Goal: Complete application form: Complete application form

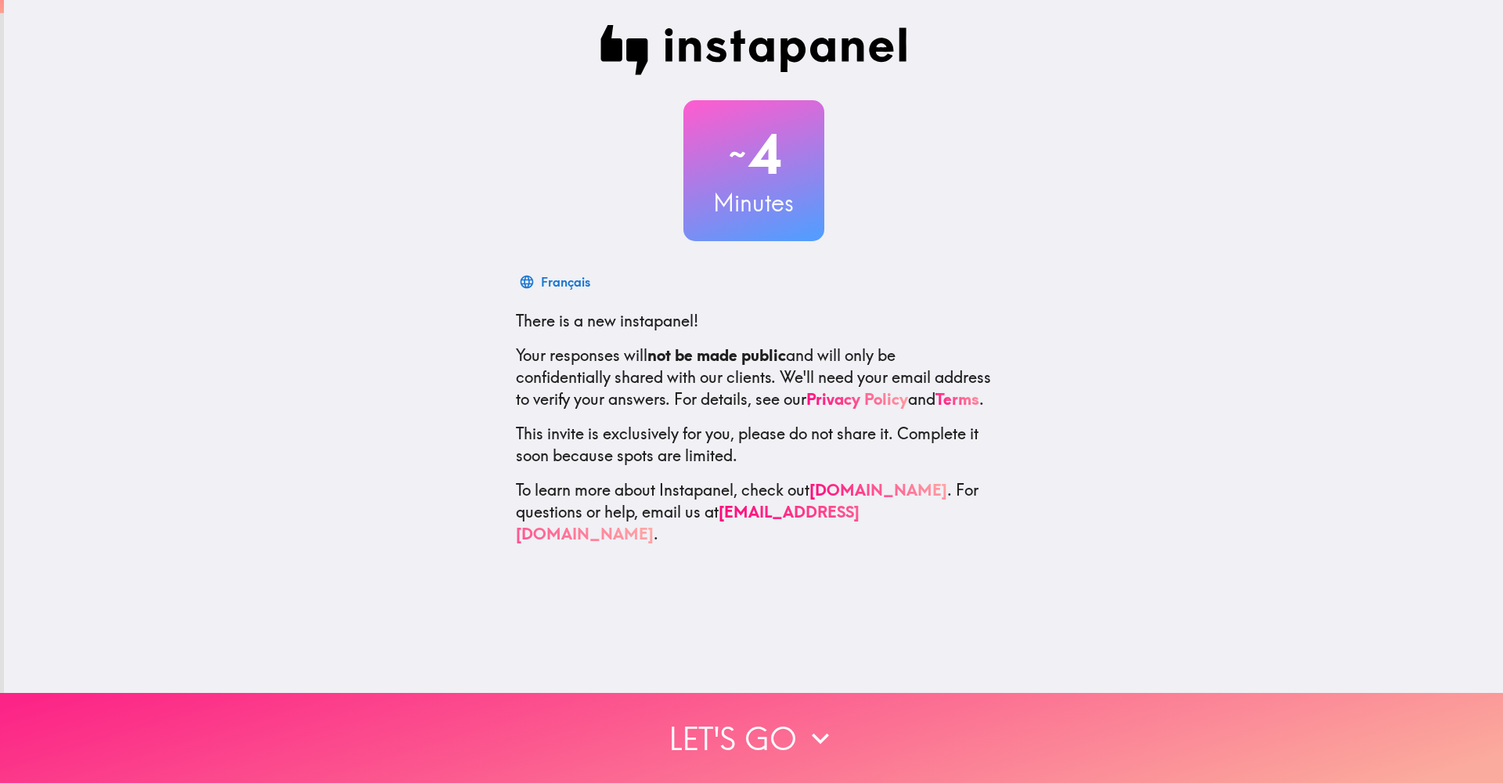
click at [818, 747] on icon "button" at bounding box center [820, 738] width 34 height 34
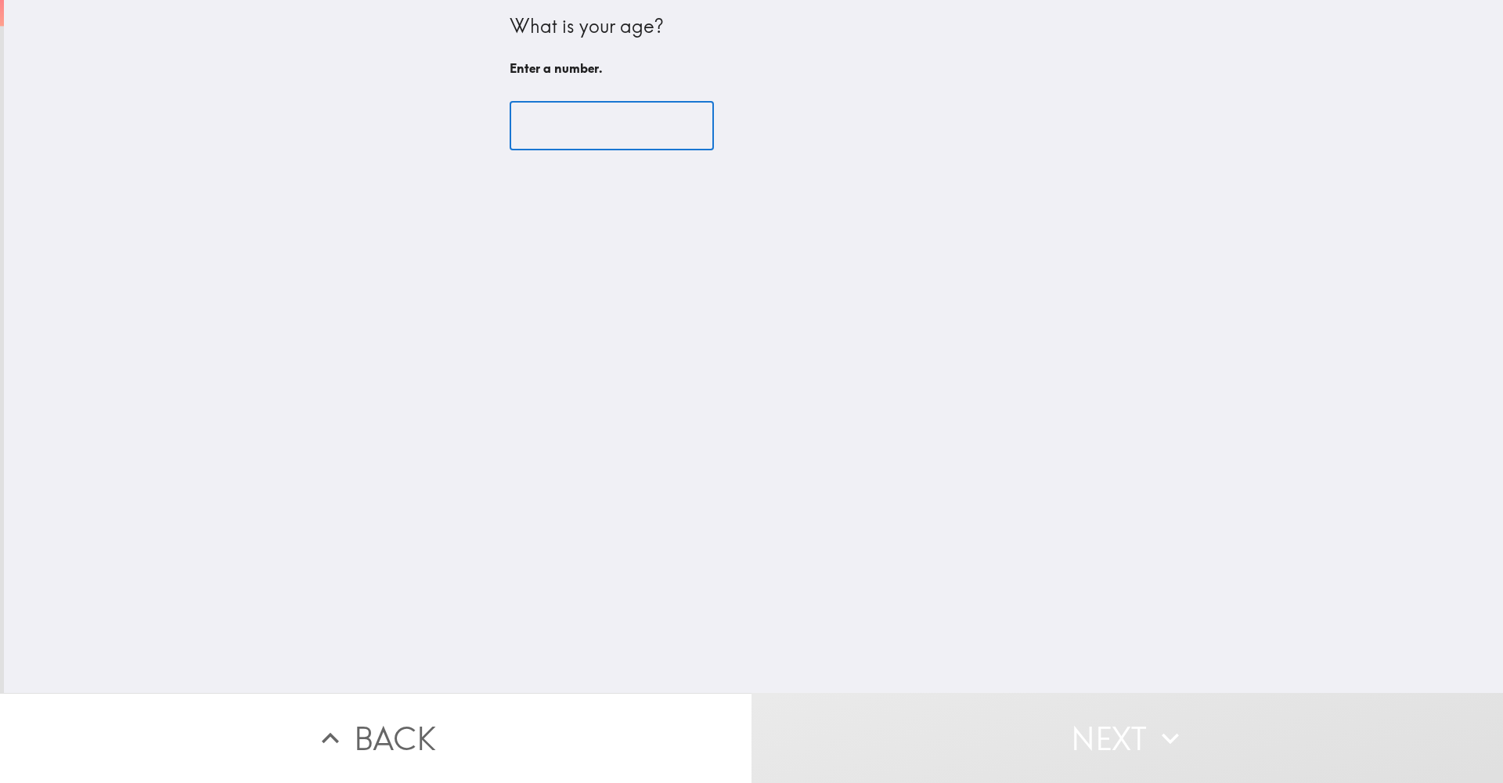
click at [575, 135] on input "number" at bounding box center [612, 126] width 204 height 49
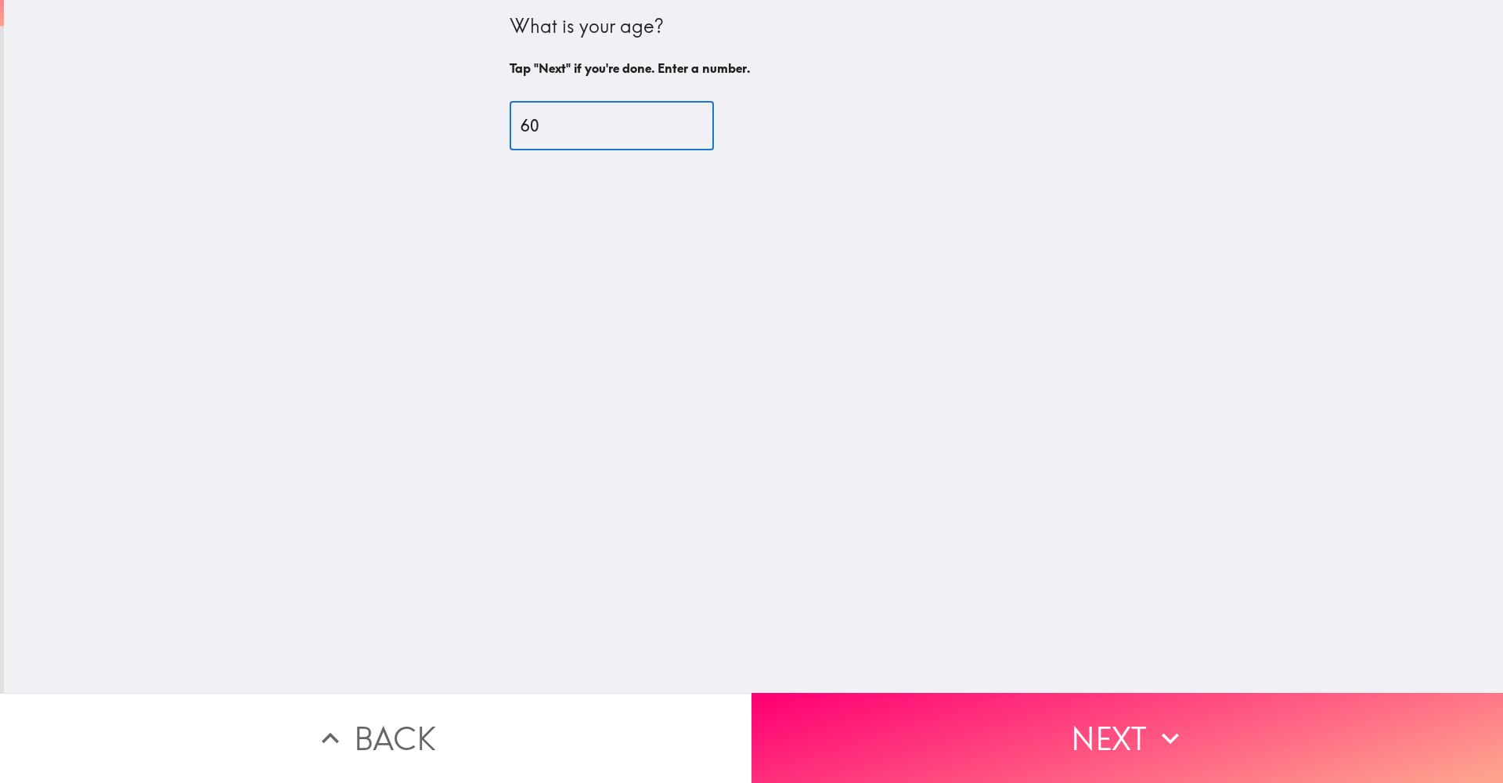
type input "60"
click at [1110, 750] on button "Next" at bounding box center [1128, 738] width 752 height 90
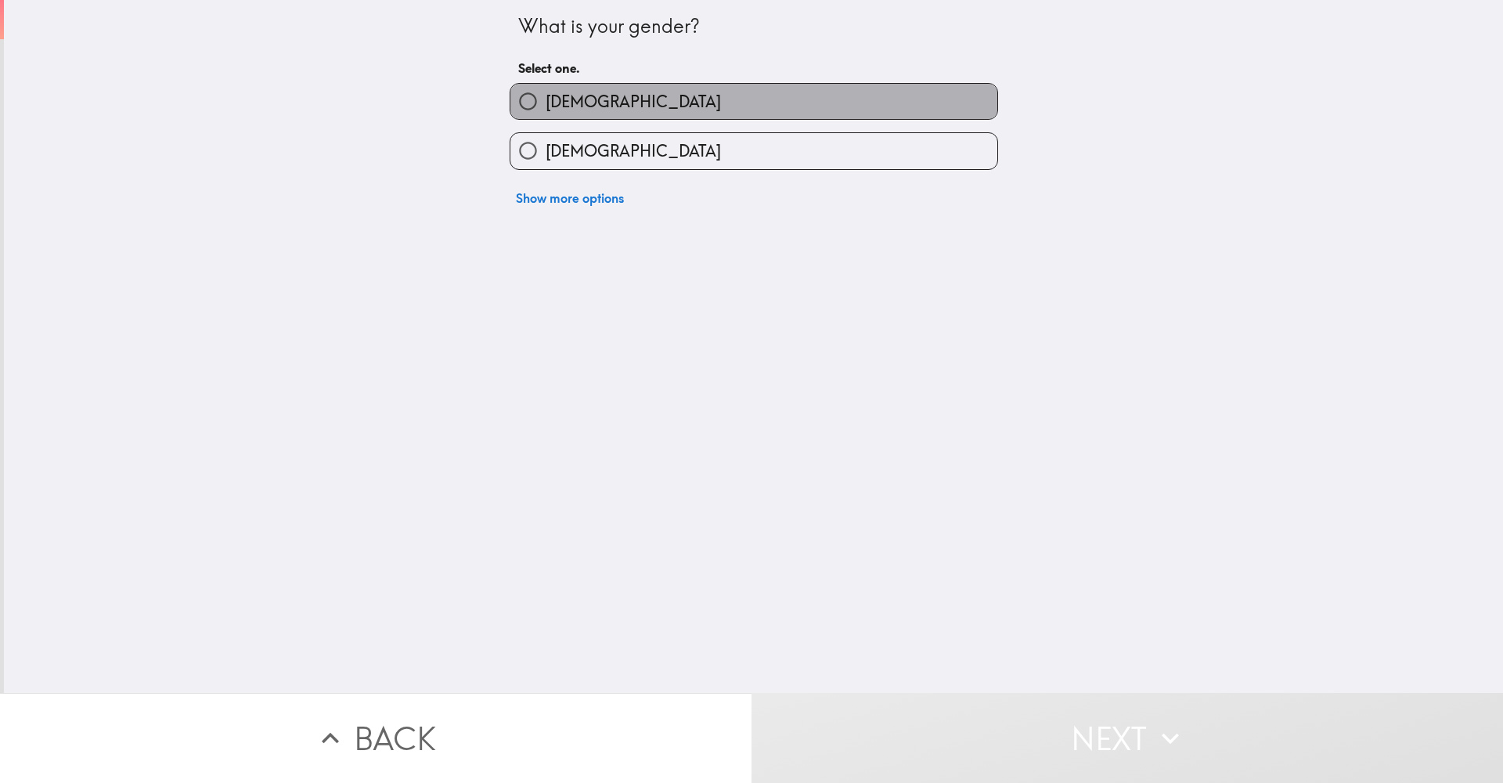
click at [731, 102] on label "[DEMOGRAPHIC_DATA]" at bounding box center [753, 101] width 487 height 35
click at [546, 102] on input "[DEMOGRAPHIC_DATA]" at bounding box center [527, 101] width 35 height 35
radio input "true"
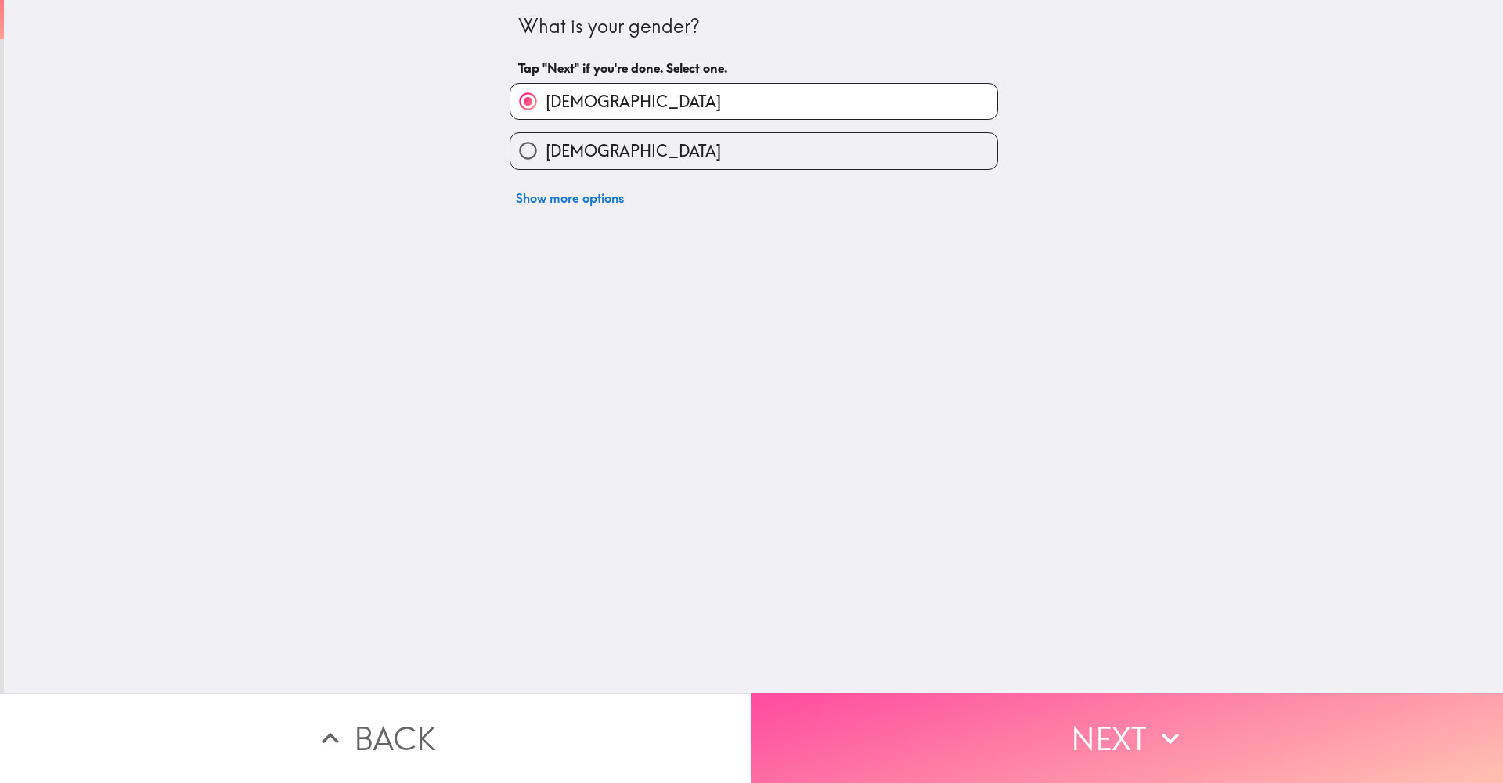
click at [1184, 725] on icon "button" at bounding box center [1170, 738] width 34 height 34
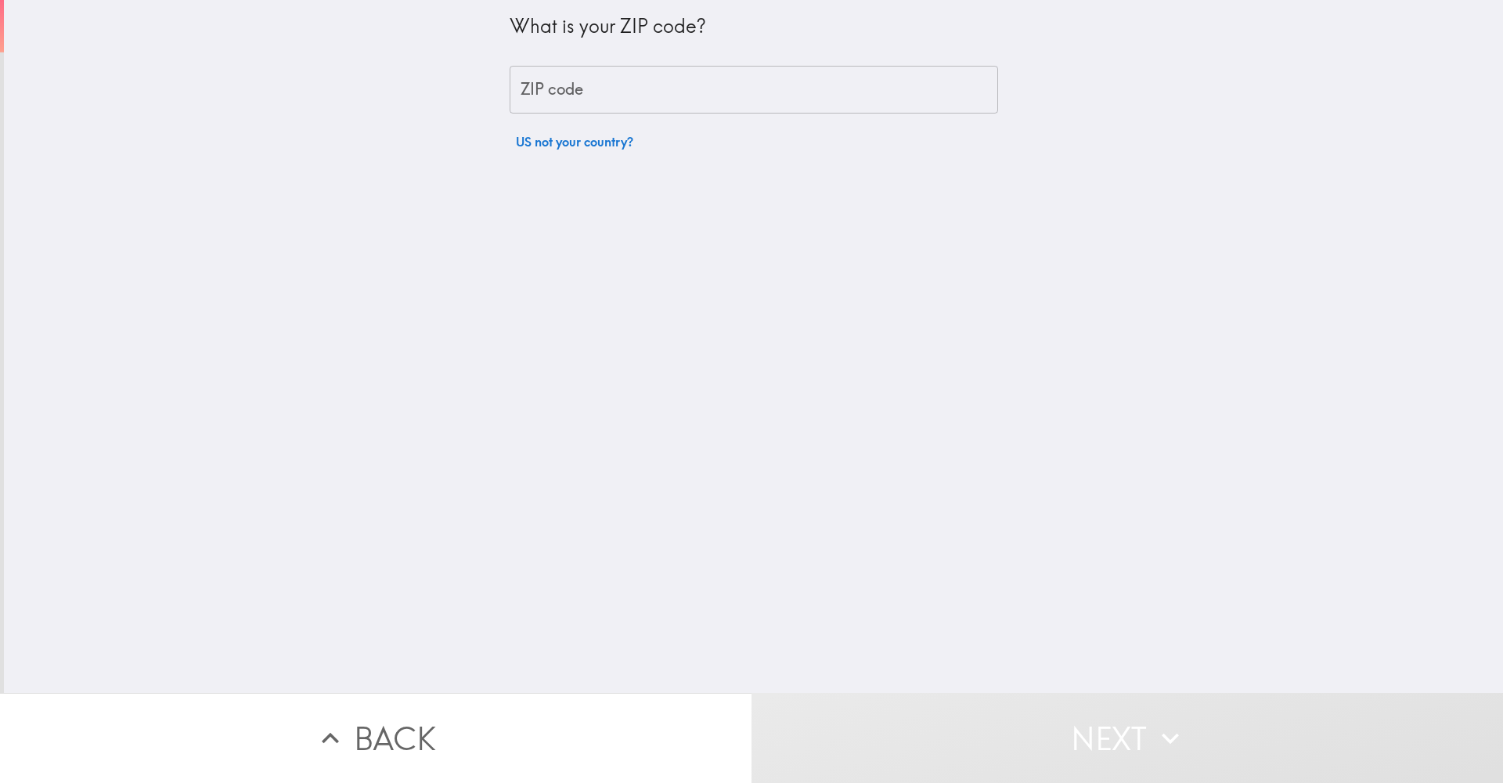
click at [734, 103] on input "ZIP code" at bounding box center [754, 90] width 489 height 49
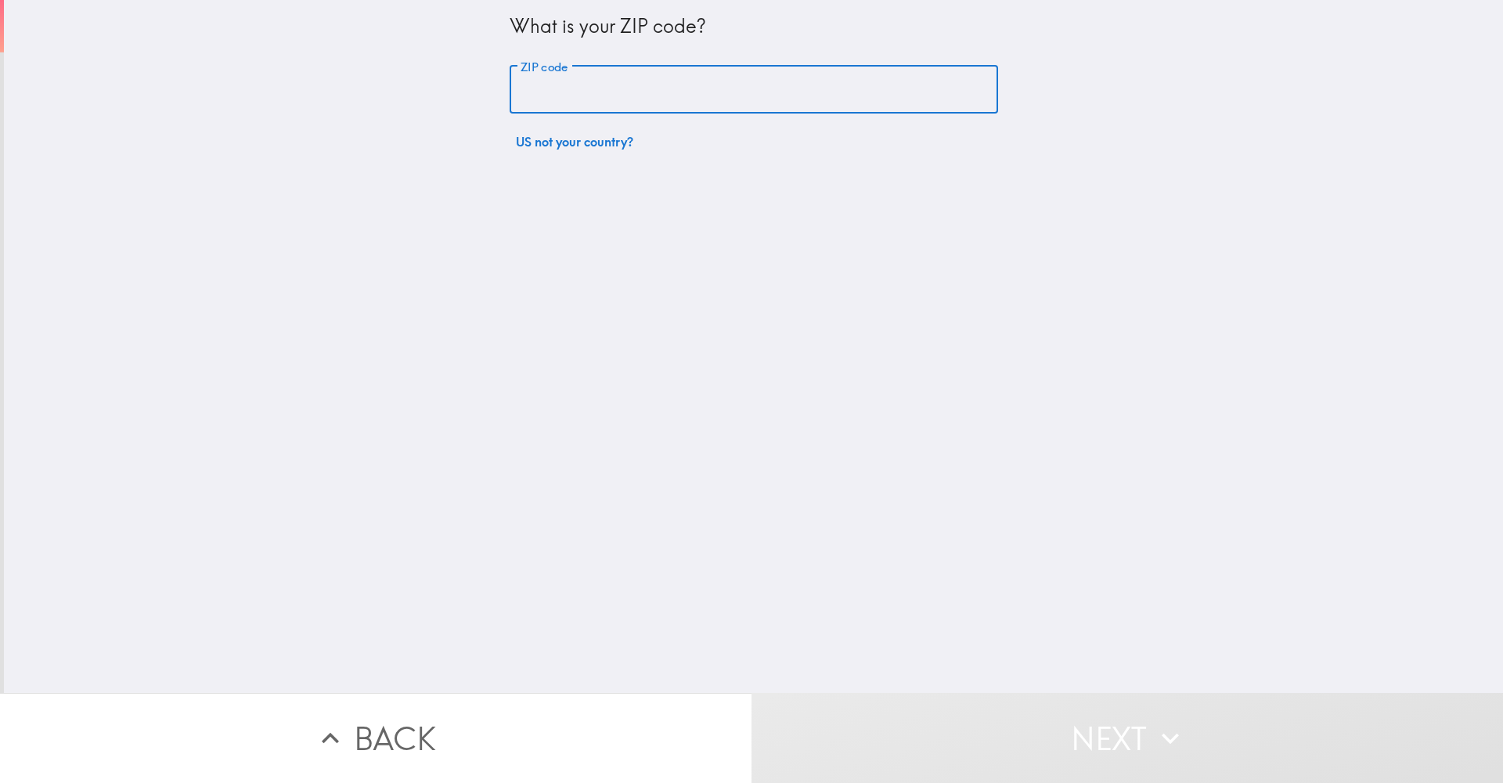
type input "1"
type input "10001"
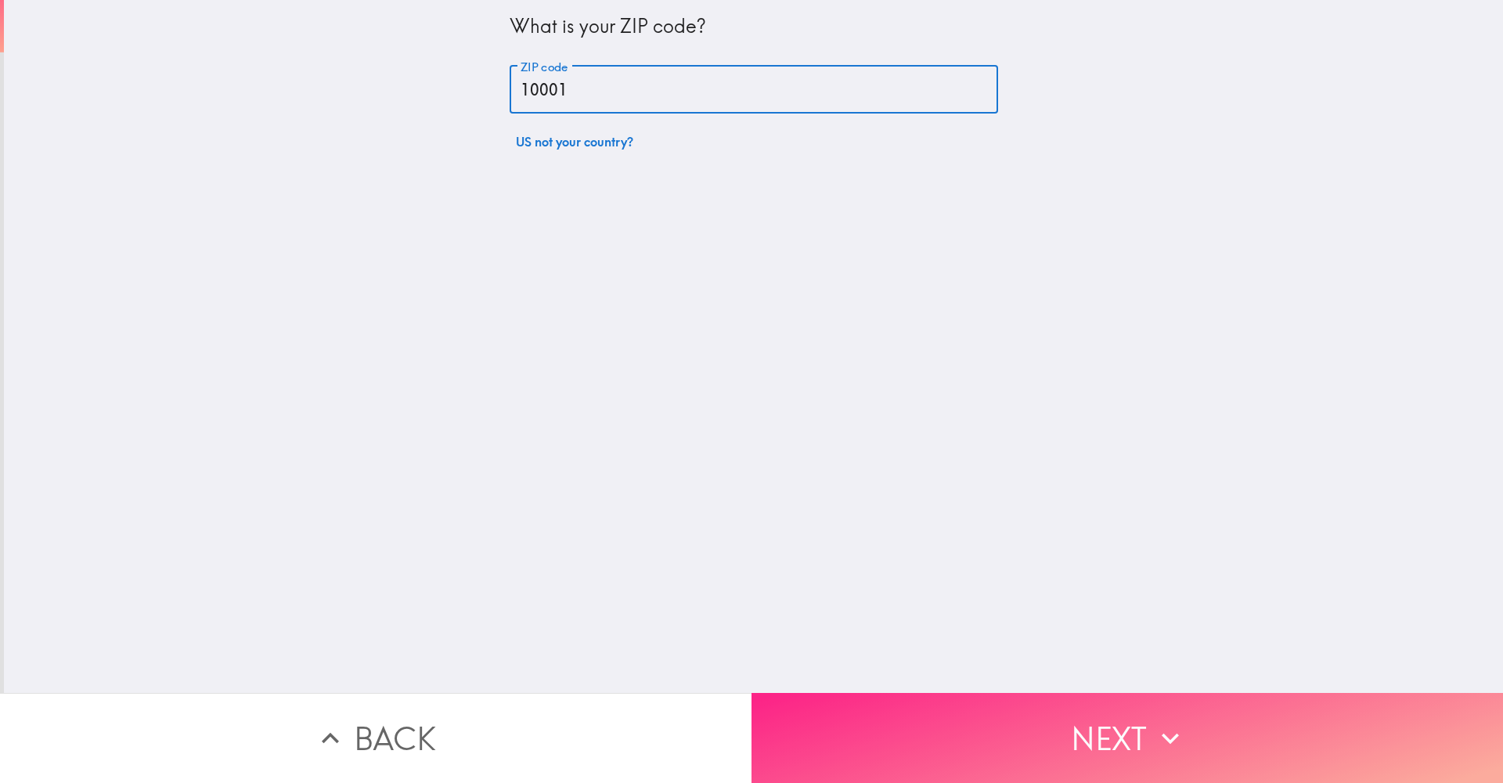
click at [1125, 736] on button "Next" at bounding box center [1128, 738] width 752 height 90
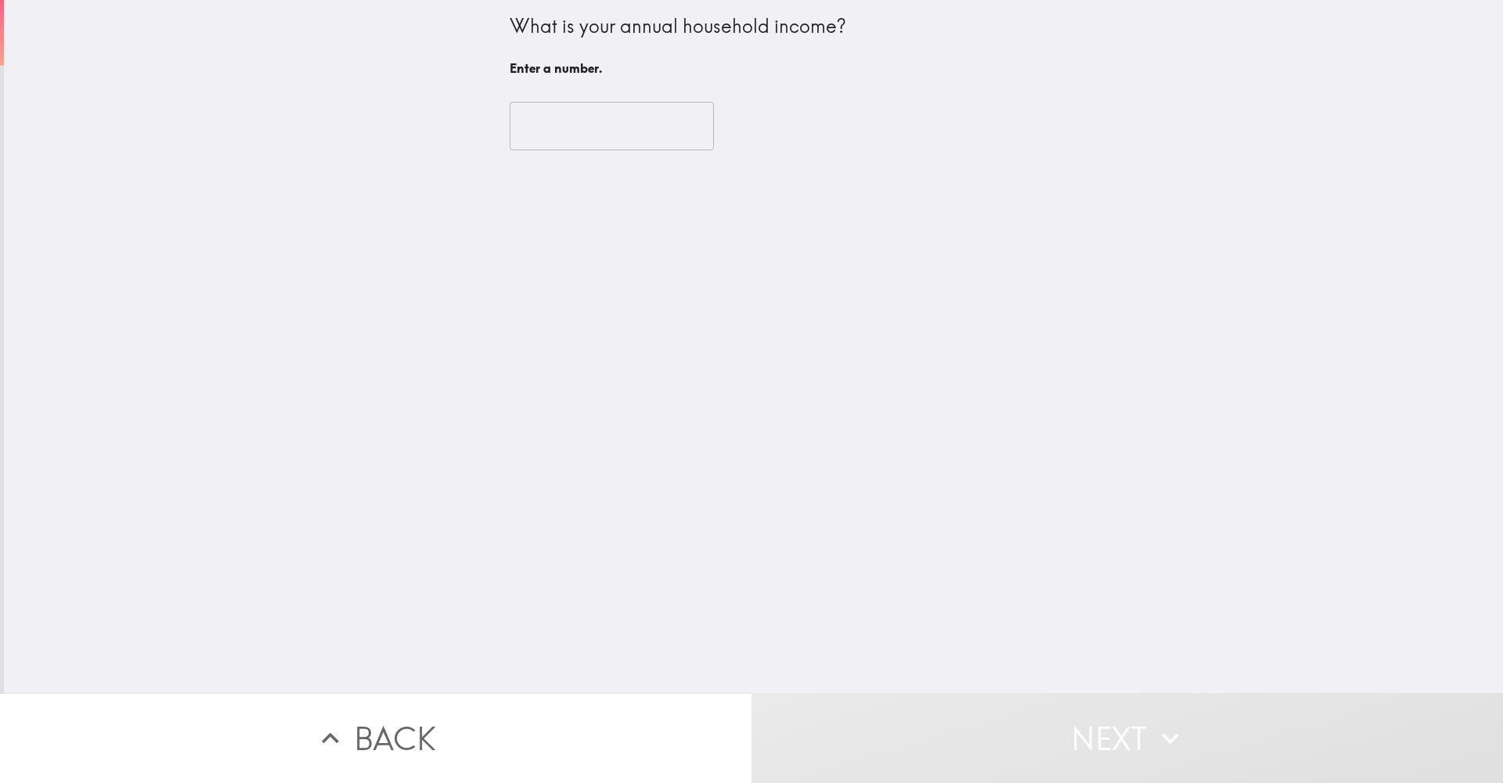
click at [600, 133] on input "number" at bounding box center [612, 126] width 204 height 49
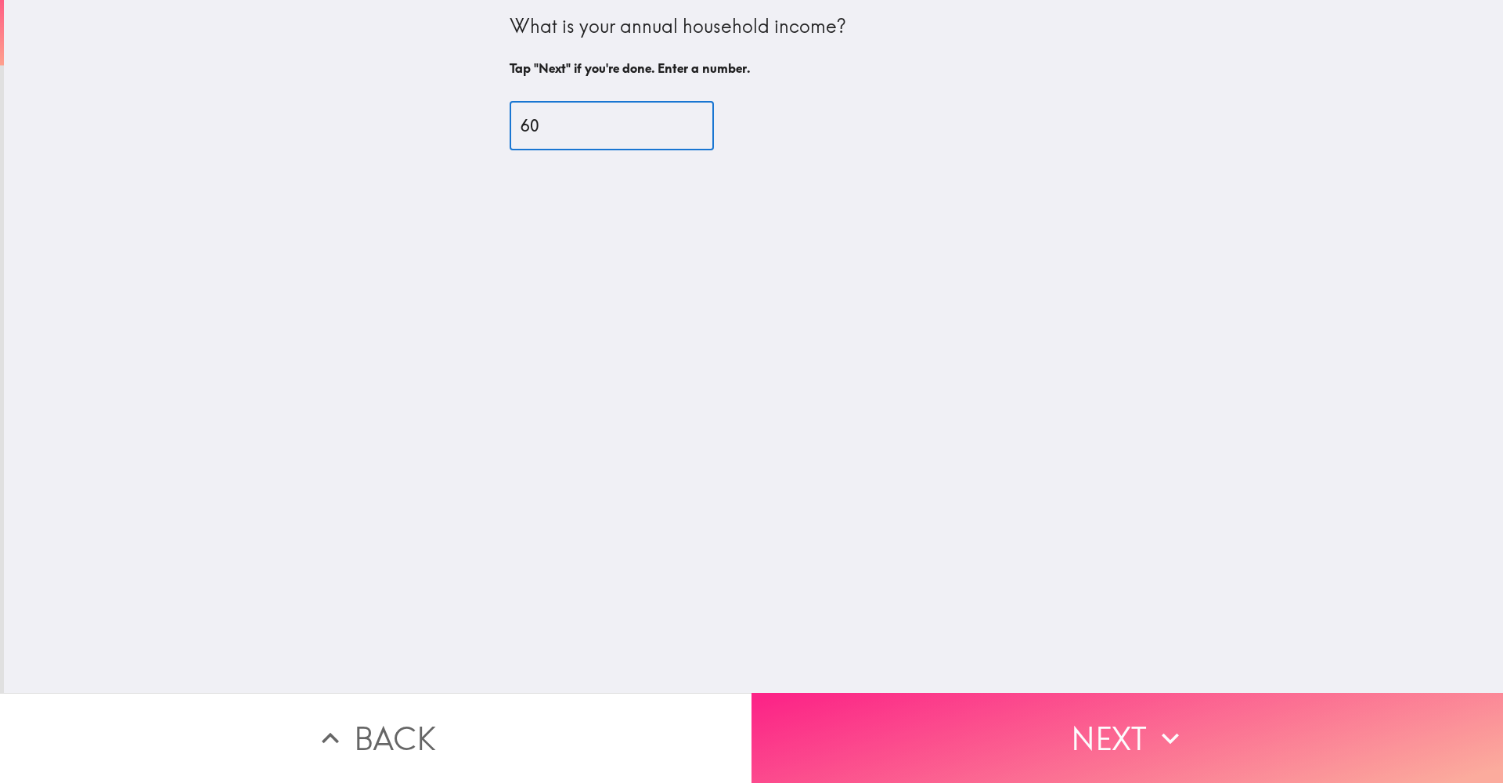
type input "60"
click at [1153, 737] on icon "button" at bounding box center [1170, 738] width 34 height 34
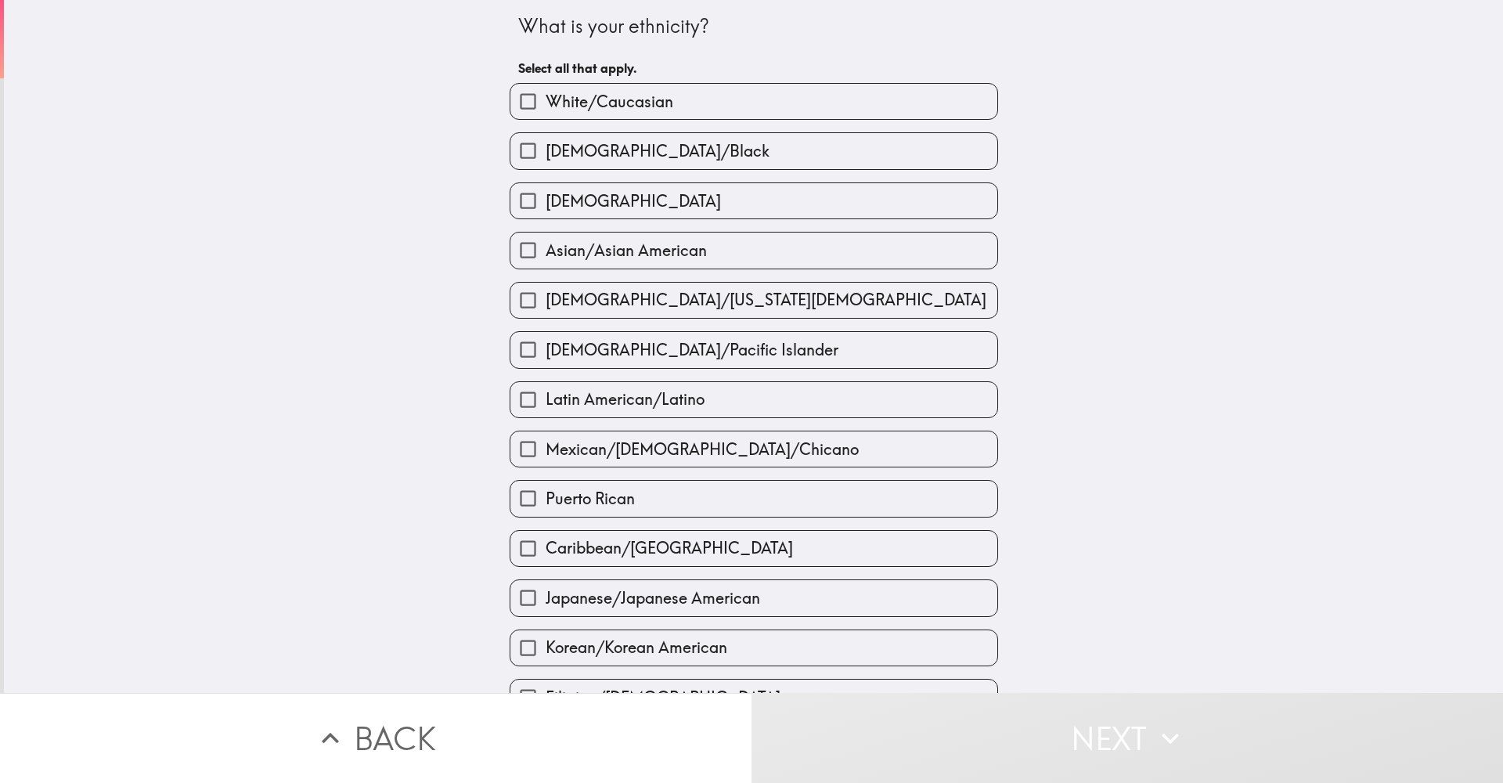
click at [683, 100] on label "White/Caucasian" at bounding box center [753, 101] width 487 height 35
click at [546, 100] on input "White/Caucasian" at bounding box center [527, 101] width 35 height 35
checkbox input "true"
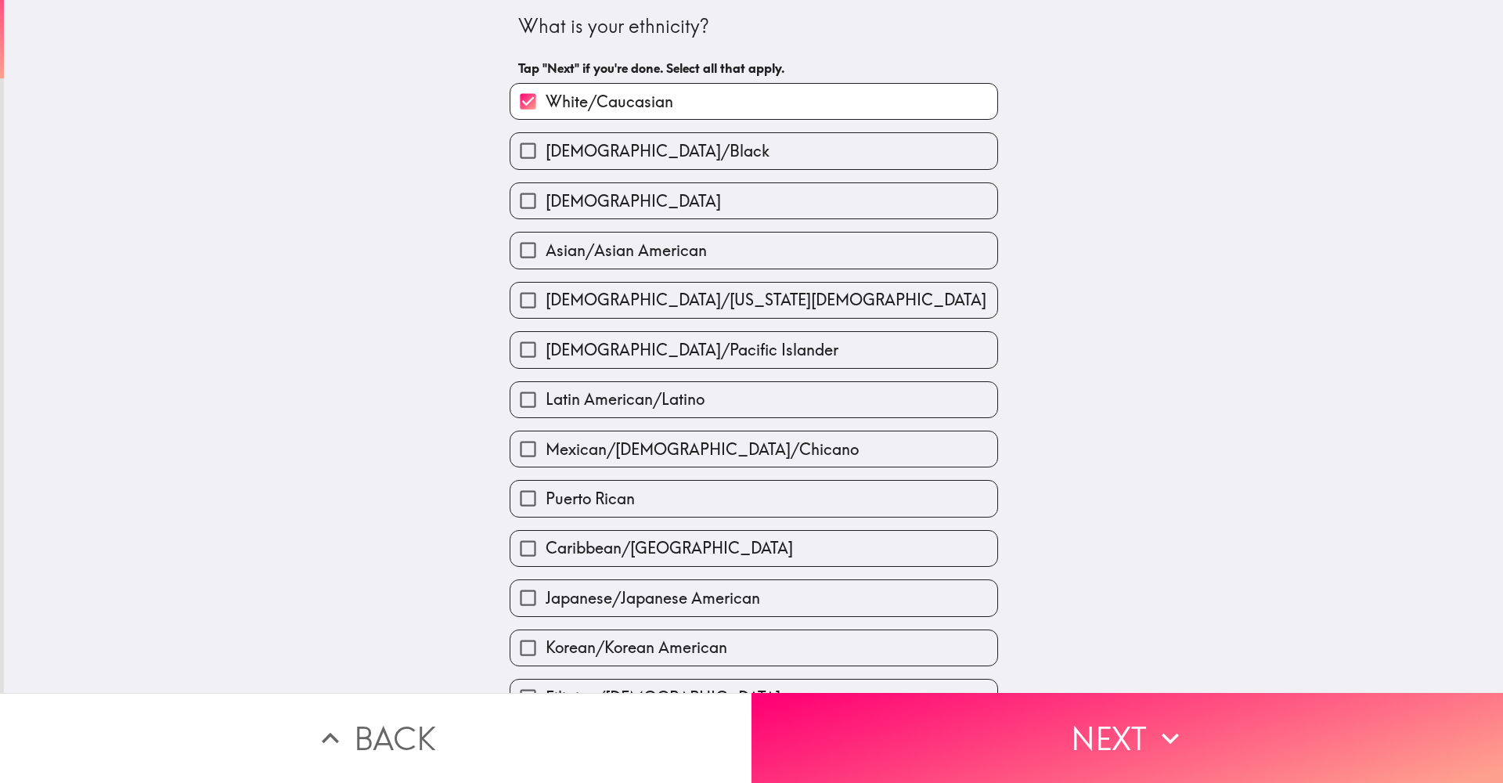
click at [675, 199] on label "[DEMOGRAPHIC_DATA]" at bounding box center [753, 200] width 487 height 35
click at [546, 199] on input "[DEMOGRAPHIC_DATA]" at bounding box center [527, 200] width 35 height 35
checkbox input "true"
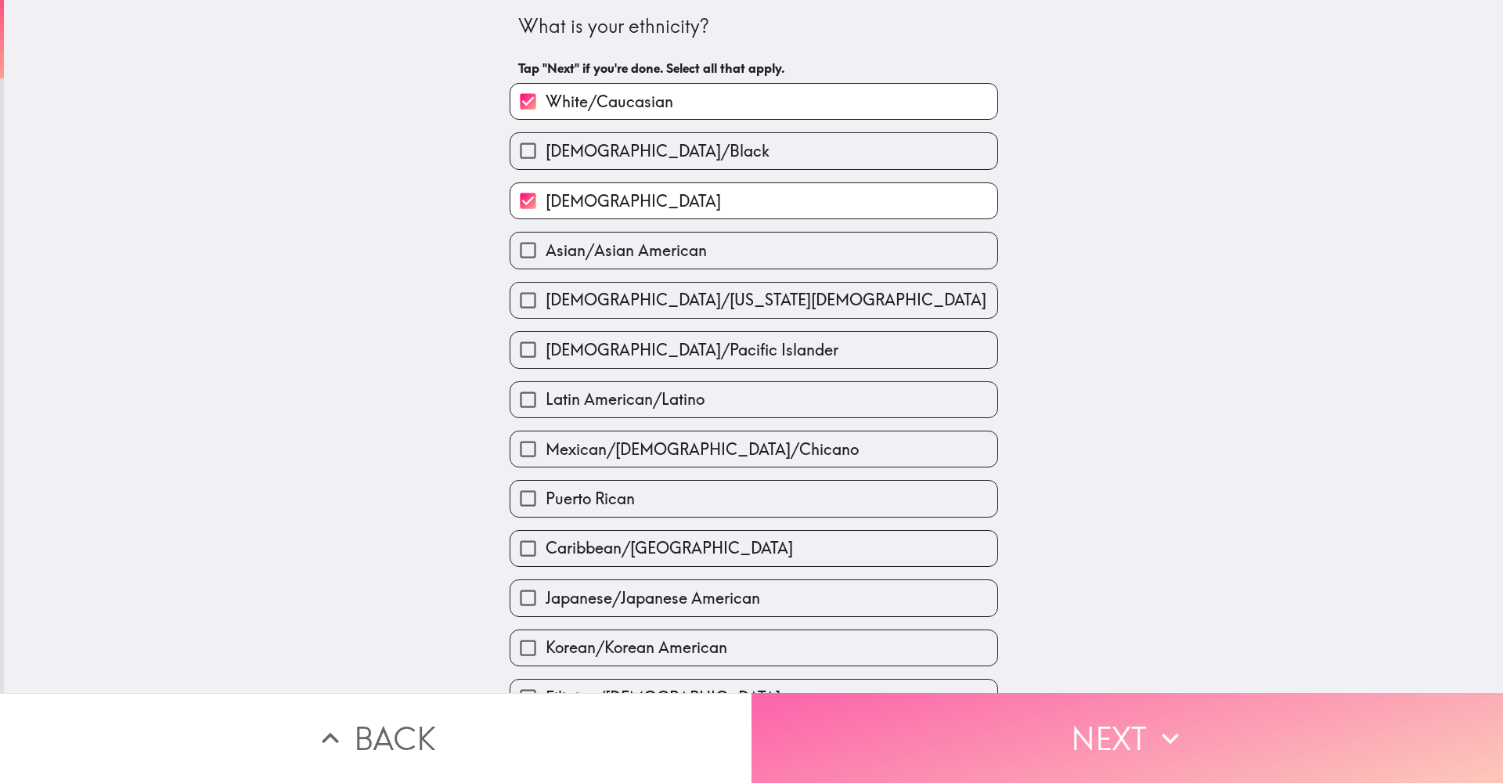
click at [1127, 733] on button "Next" at bounding box center [1128, 738] width 752 height 90
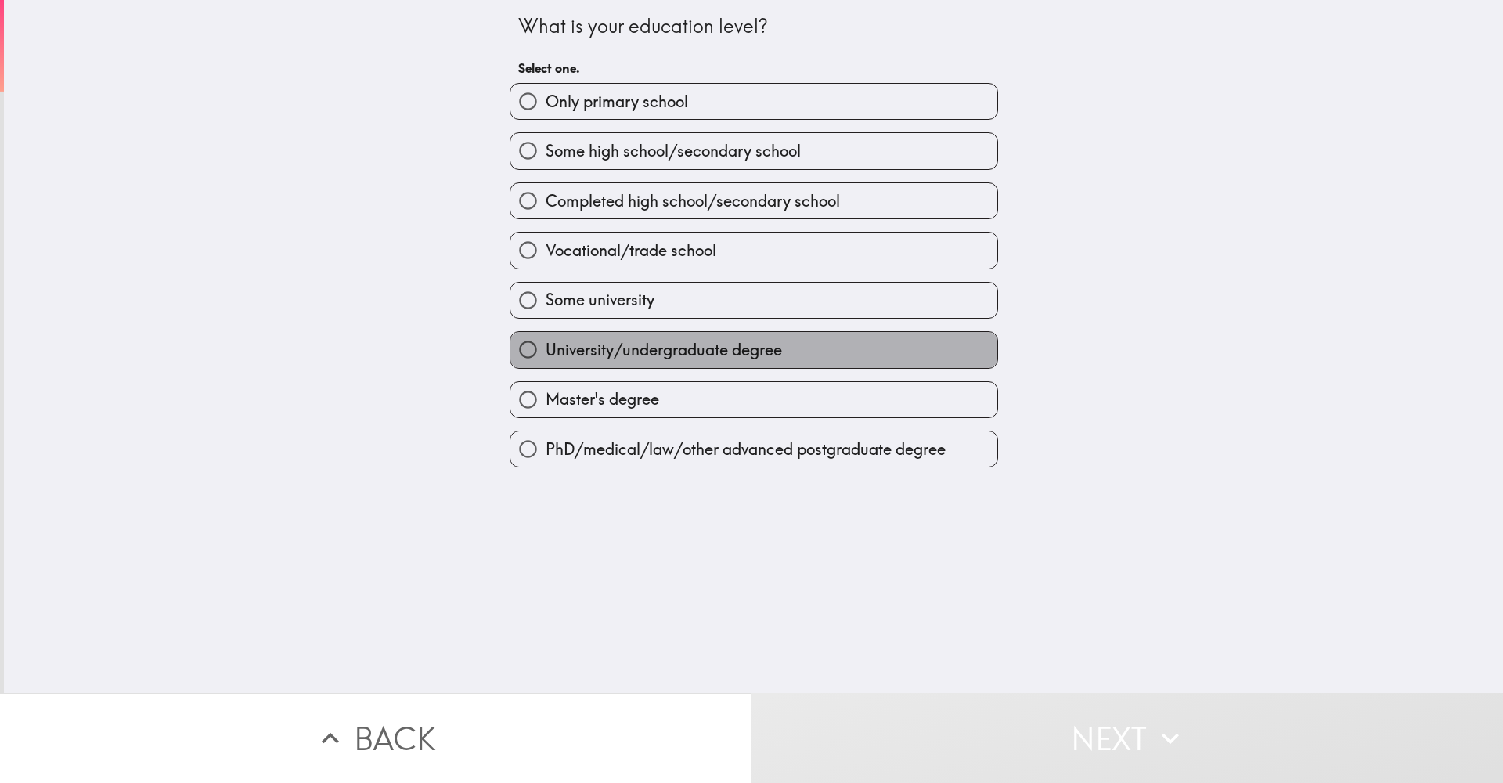
click at [667, 349] on span "University/undergraduate degree" at bounding box center [664, 350] width 236 height 22
click at [546, 349] on input "University/undergraduate degree" at bounding box center [527, 349] width 35 height 35
radio input "true"
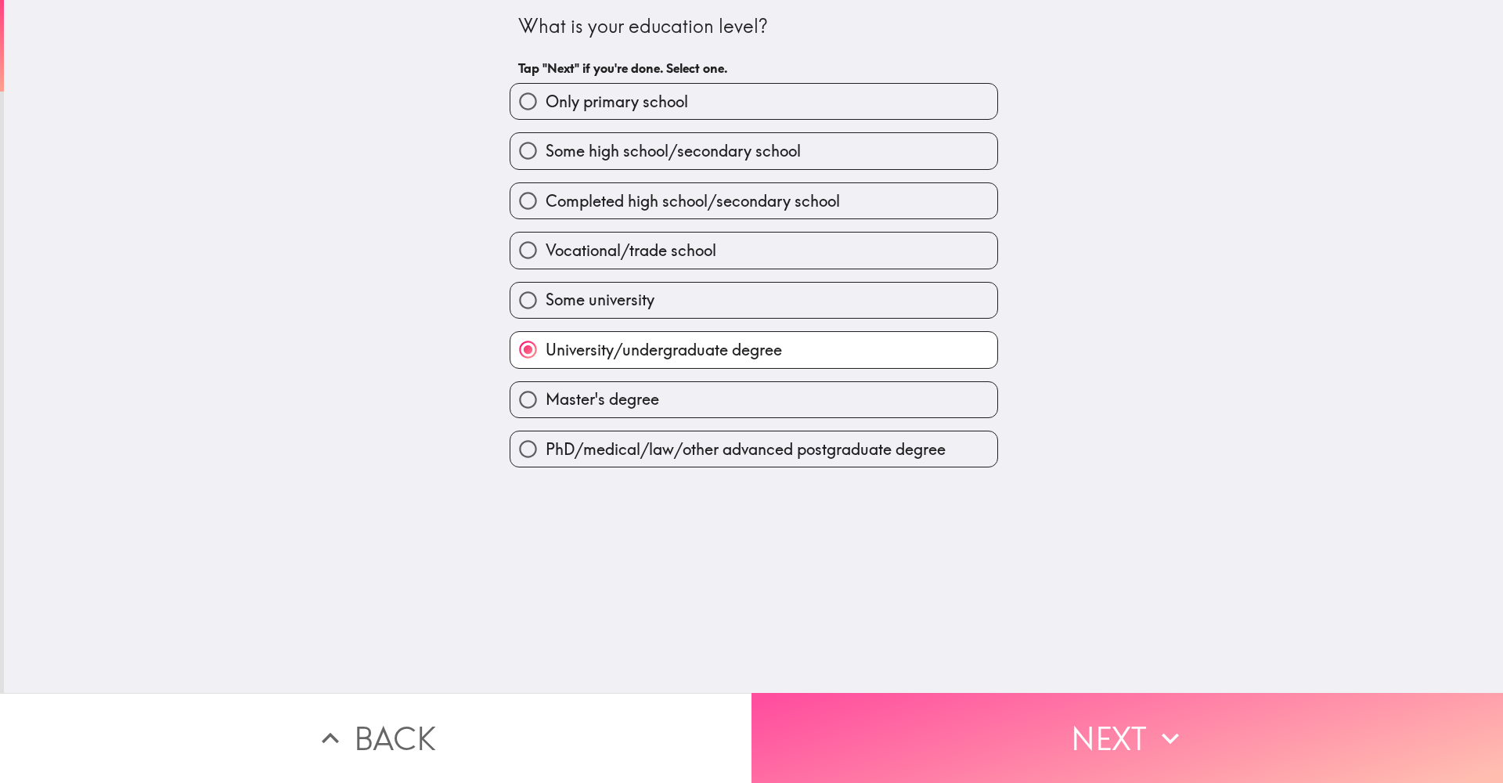
drag, startPoint x: 1080, startPoint y: 713, endPoint x: 1046, endPoint y: 661, distance: 62.8
click at [1080, 713] on button "Next" at bounding box center [1128, 738] width 752 height 90
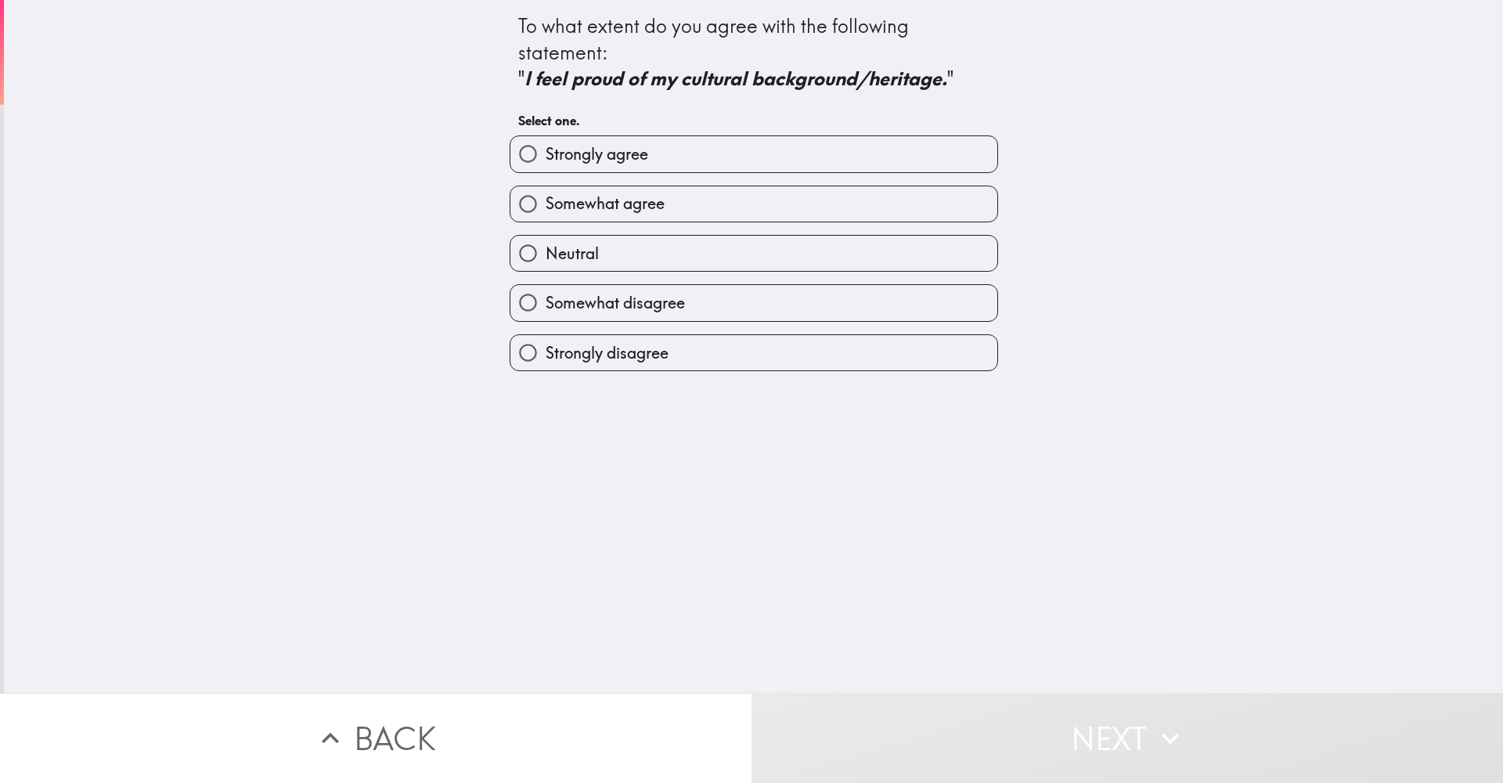
click at [689, 260] on label "Neutral" at bounding box center [753, 253] width 487 height 35
click at [546, 260] on input "Neutral" at bounding box center [527, 253] width 35 height 35
radio input "true"
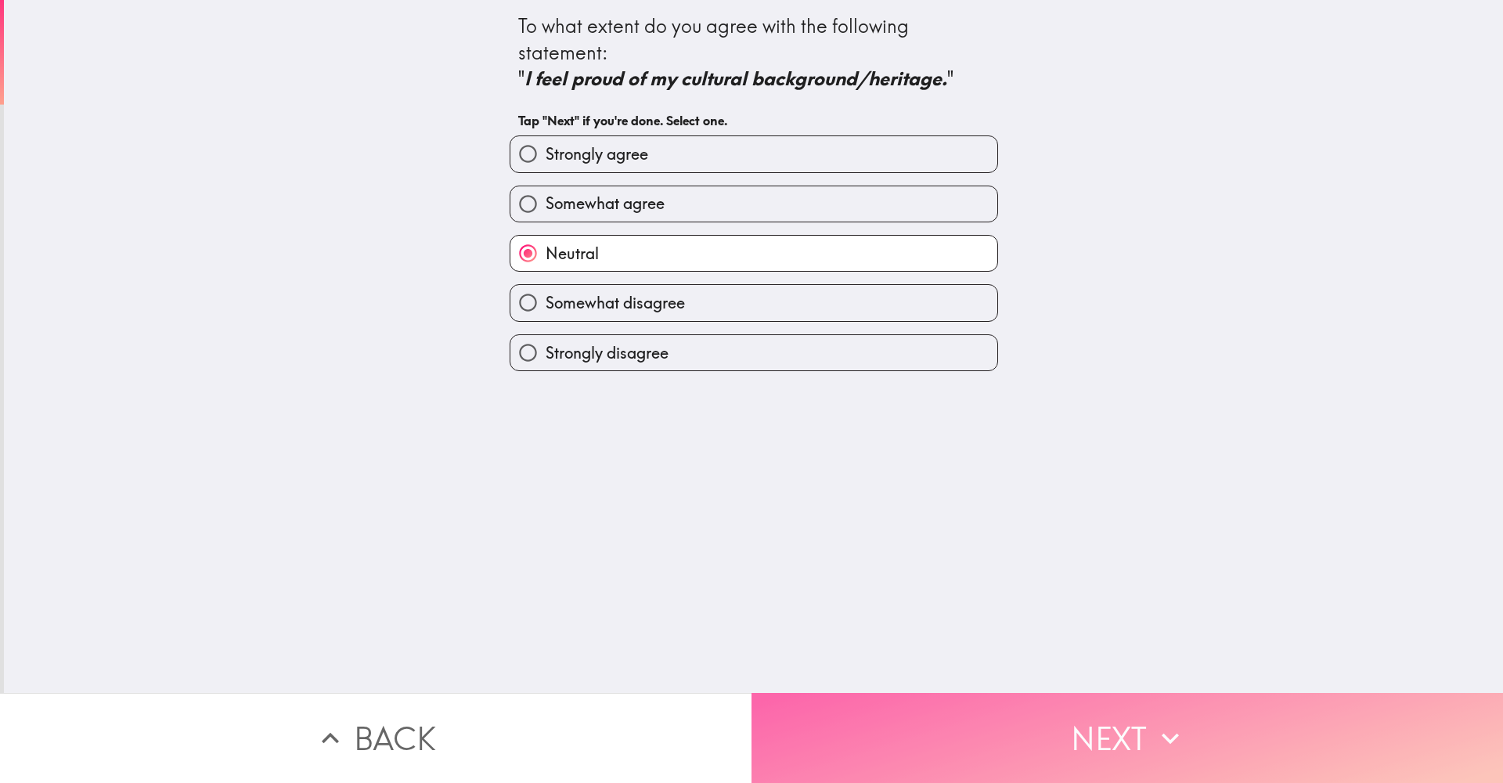
click at [1172, 737] on icon "button" at bounding box center [1170, 738] width 34 height 34
